Goal: Task Accomplishment & Management: Use online tool/utility

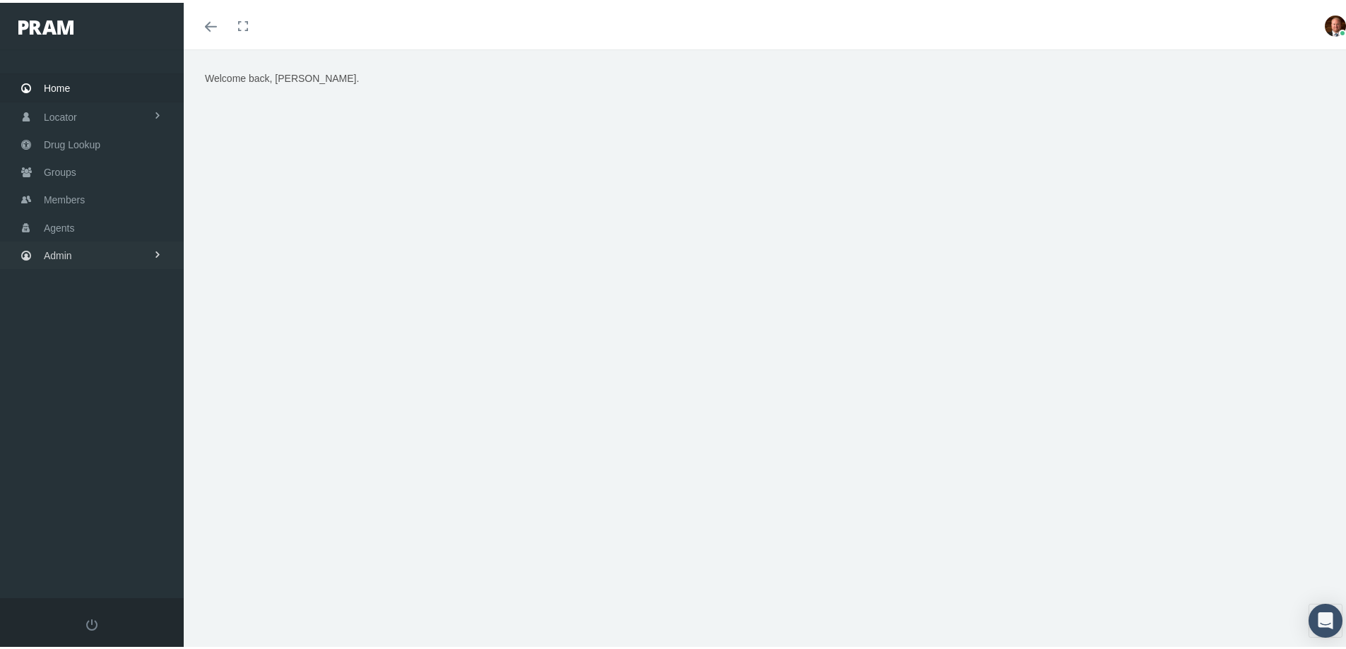
click at [71, 253] on span "Admin" at bounding box center [58, 253] width 28 height 27
click at [71, 279] on span "Security" at bounding box center [76, 283] width 36 height 24
click at [80, 359] on span "User Lookup" at bounding box center [83, 362] width 56 height 24
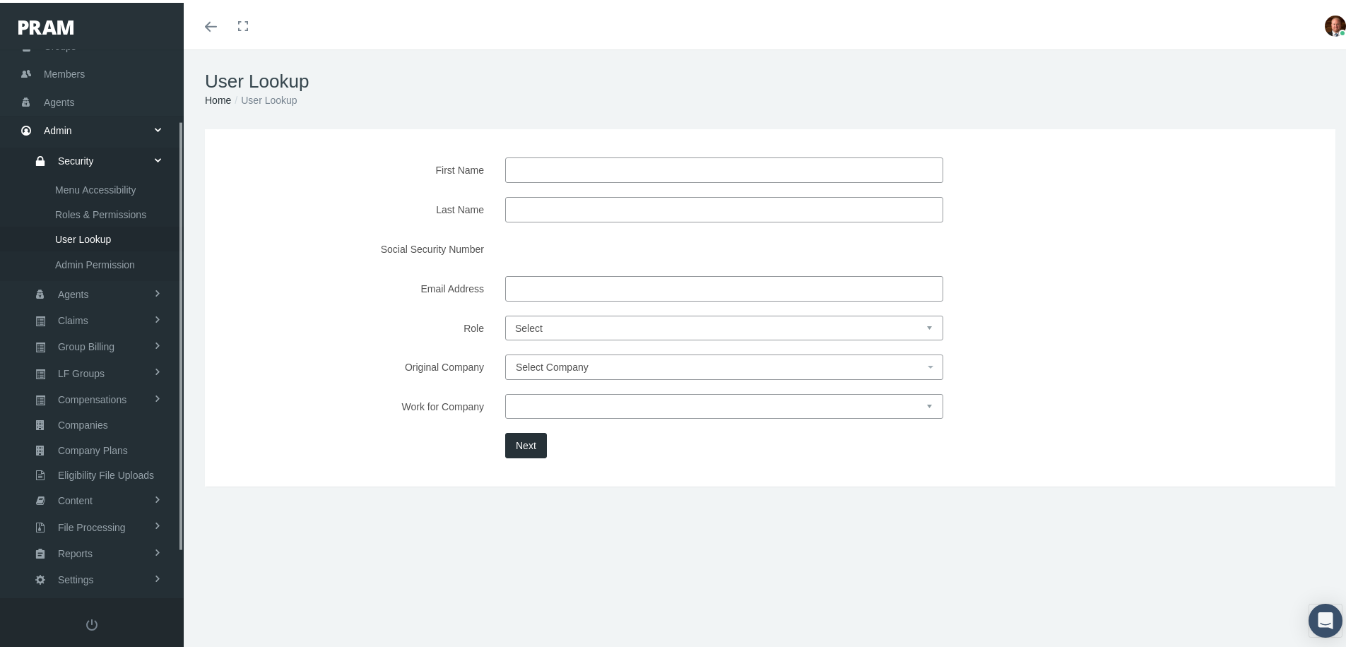
click at [564, 163] on input "First Name" at bounding box center [724, 167] width 438 height 25
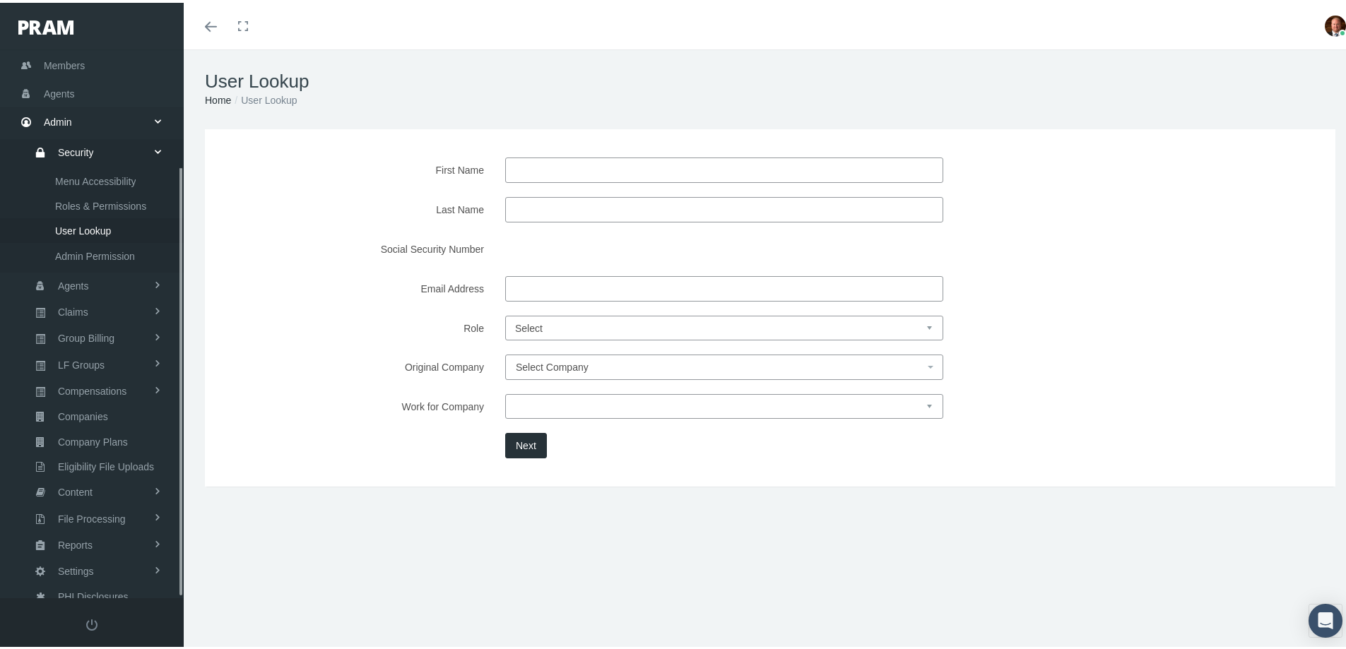
scroll to position [149, 0]
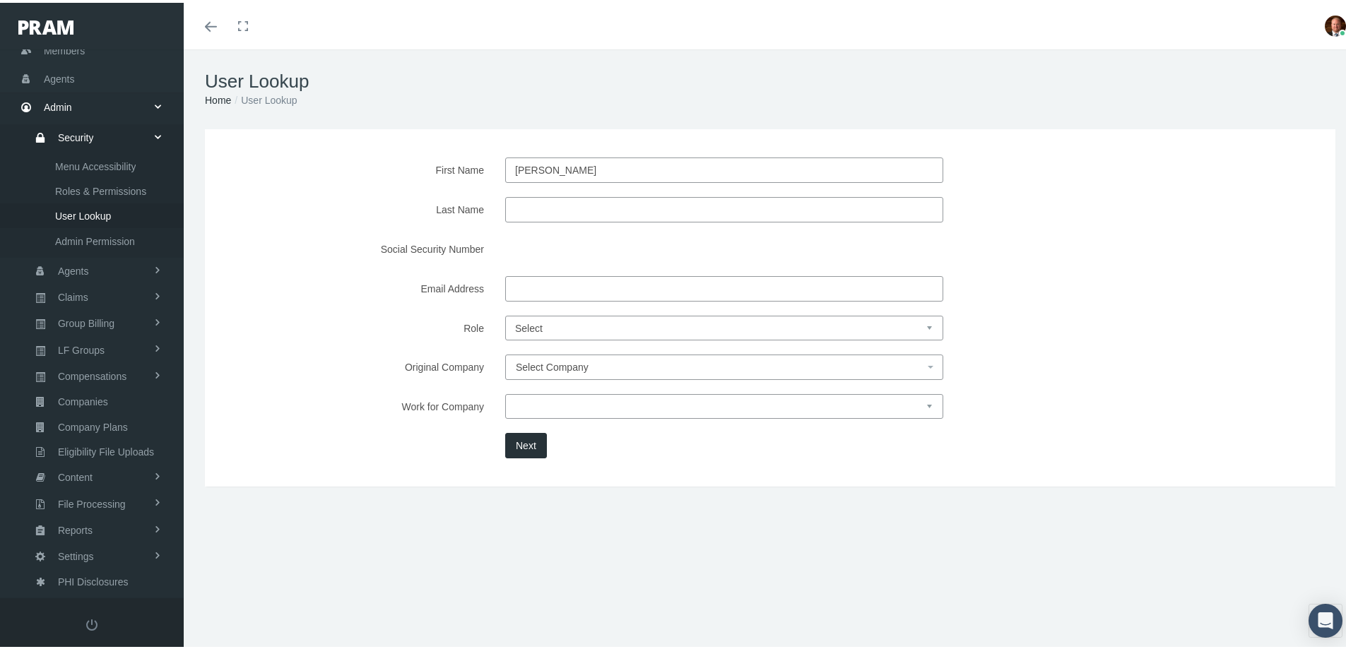
type input "david"
type input "wilson"
click at [445, 471] on div "First Name david Last Name wilson Social Security Number Email Address Role" at bounding box center [770, 305] width 1130 height 358
click at [512, 438] on button "Next" at bounding box center [526, 442] width 42 height 25
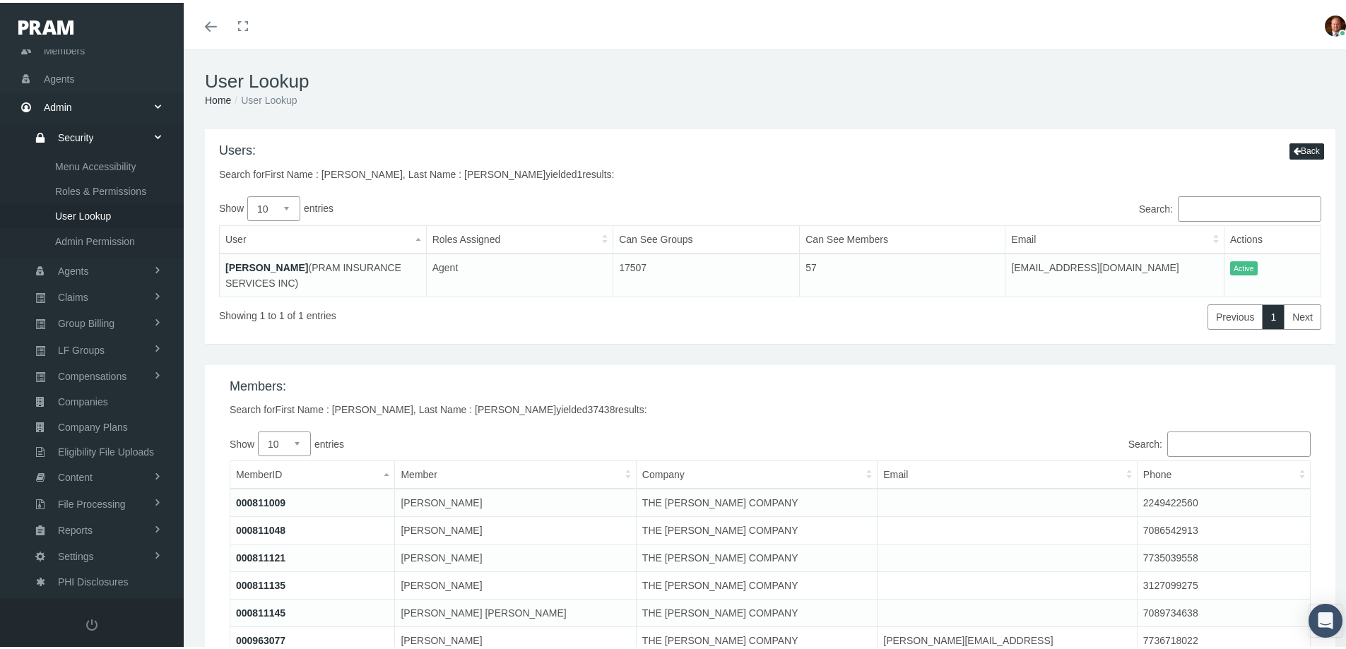
click at [277, 264] on link "David Wilson" at bounding box center [266, 264] width 83 height 11
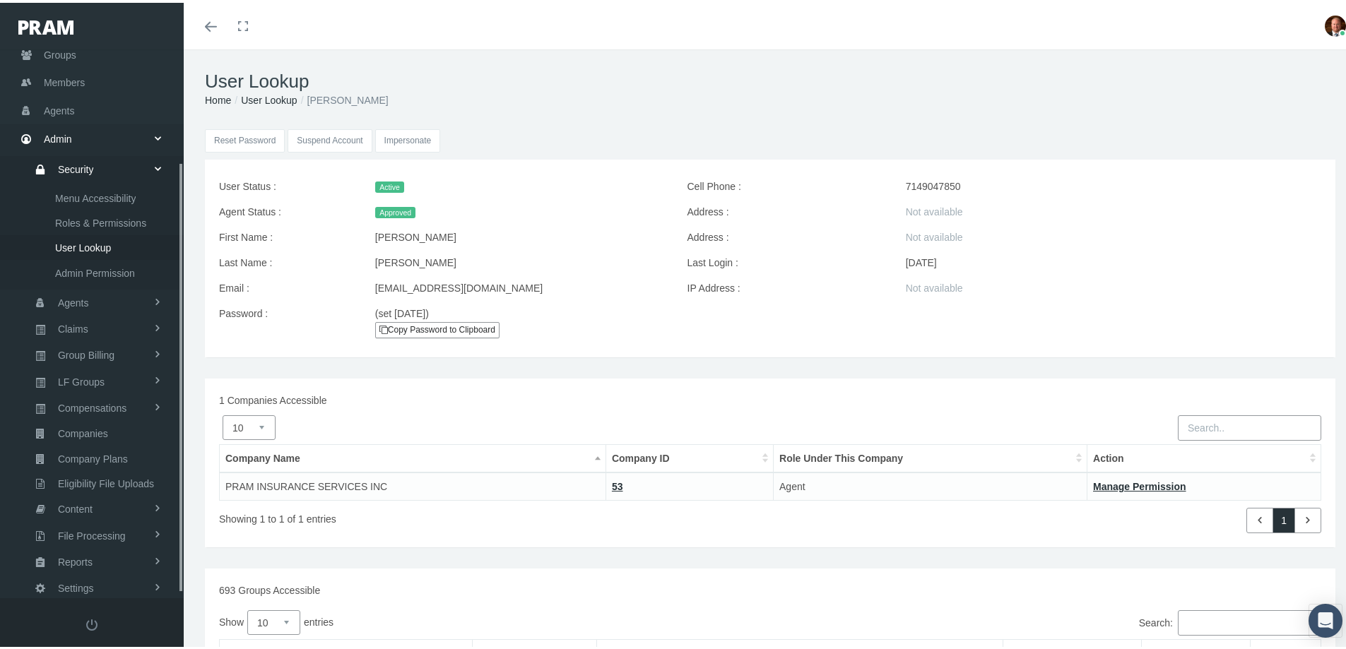
scroll to position [149, 0]
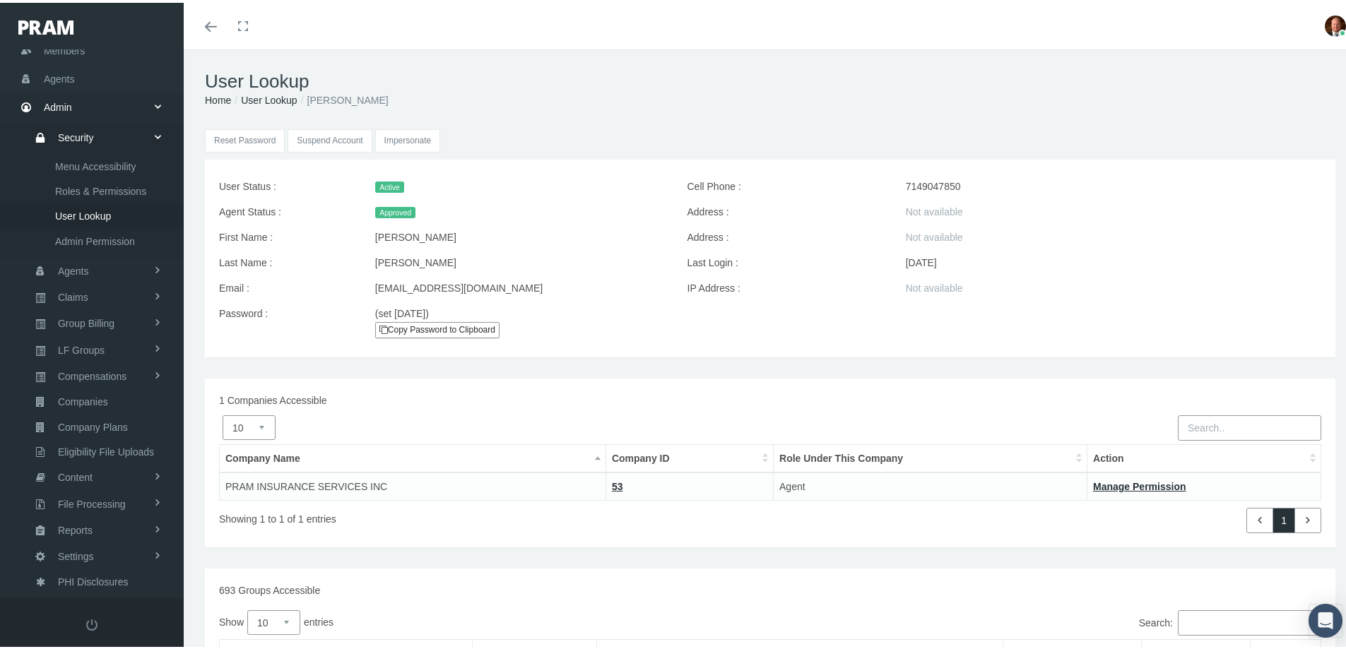
click at [412, 141] on input "Impersonate" at bounding box center [408, 137] width 66 height 23
